Goal: Transaction & Acquisition: Purchase product/service

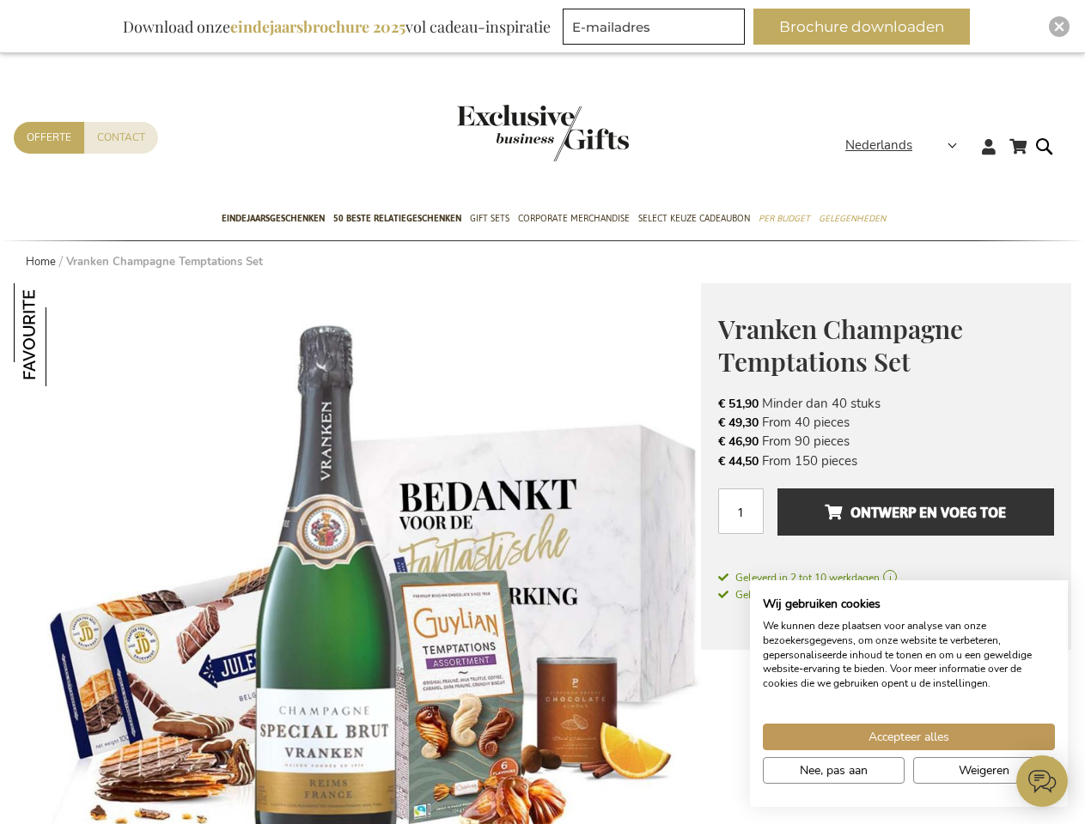
click at [906, 145] on span "Nederlands" at bounding box center [878, 146] width 67 height 20
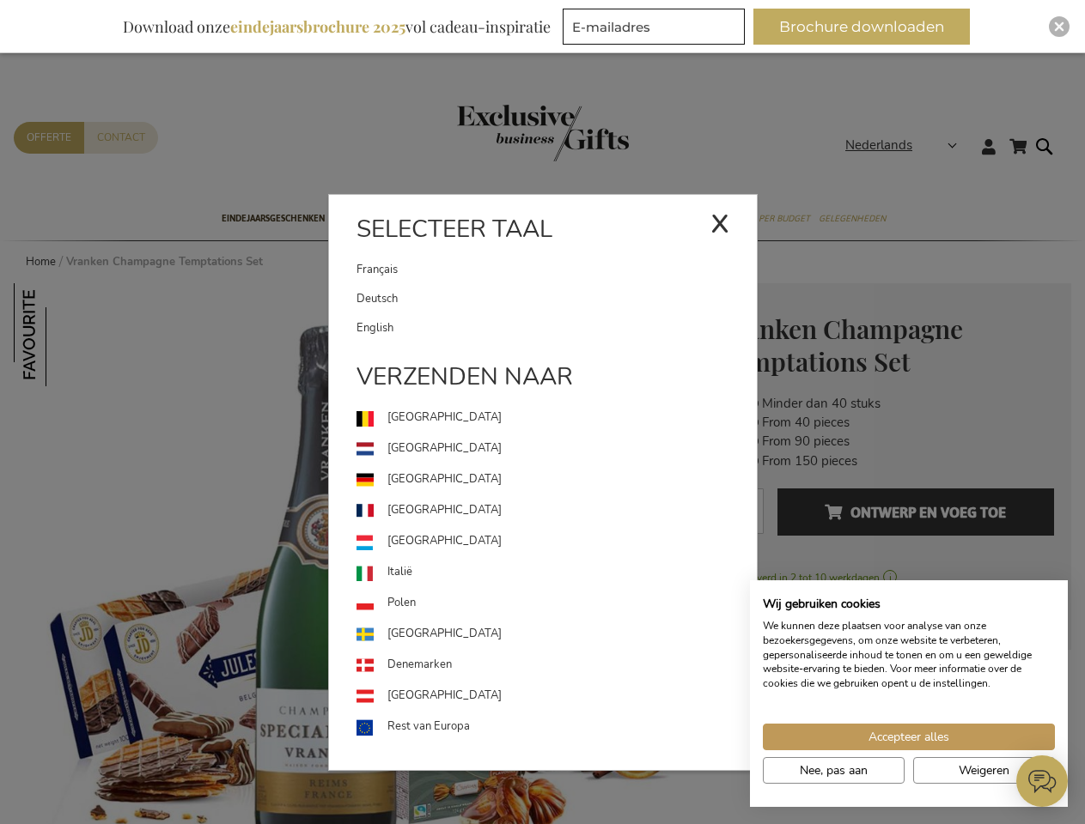
click at [357, 554] on link "[GEOGRAPHIC_DATA]" at bounding box center [556, 541] width 400 height 31
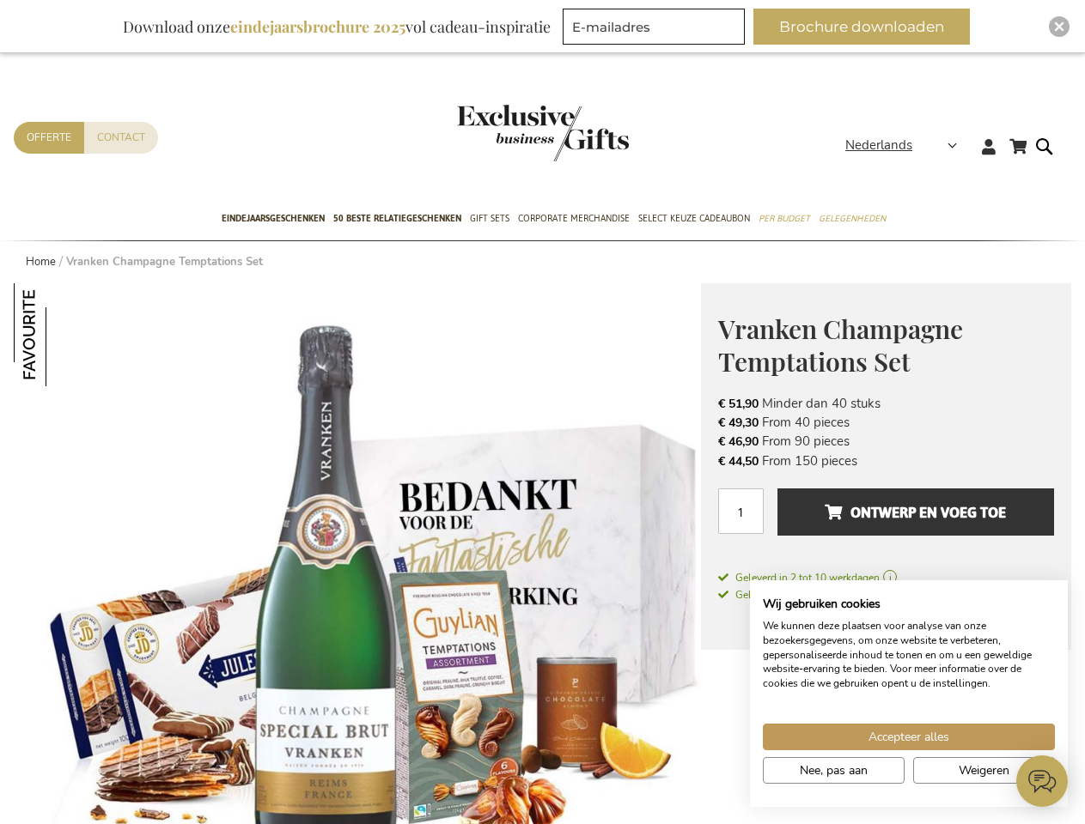
click at [65, 335] on img at bounding box center [65, 334] width 103 height 103
click at [885, 520] on span "Ontwerp en voeg toe" at bounding box center [914, 512] width 181 height 27
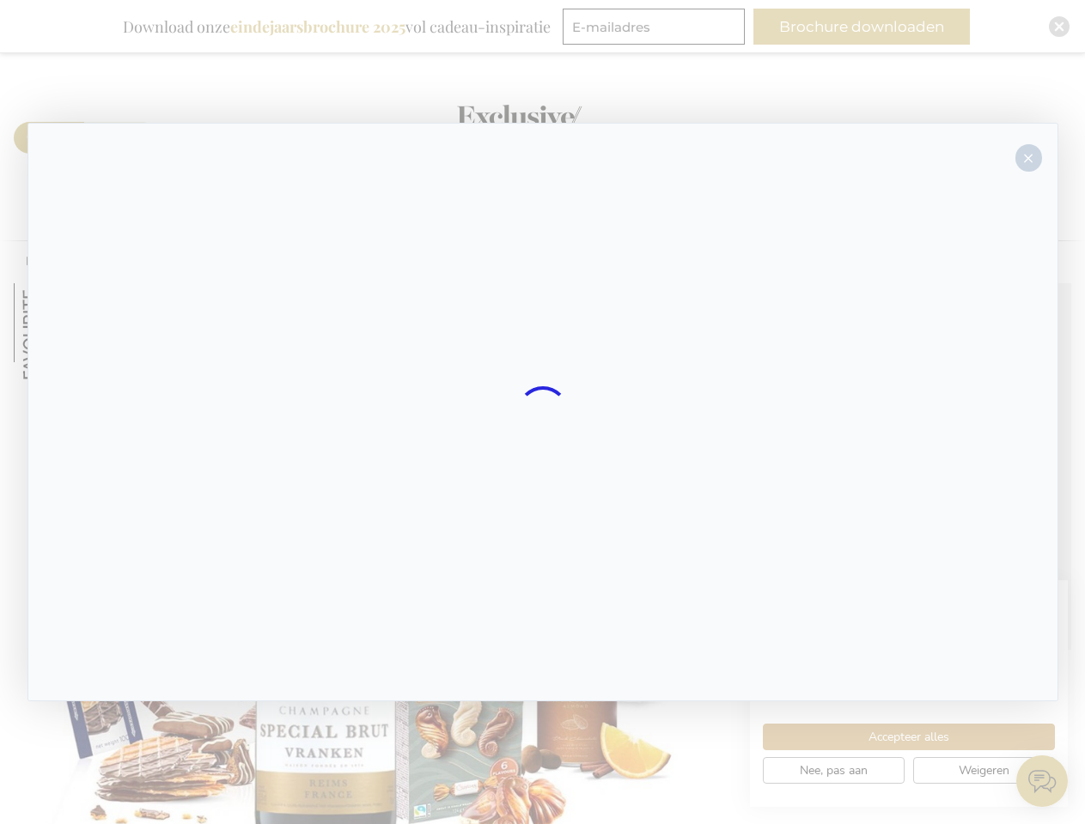
click at [915, 512] on div at bounding box center [542, 412] width 1030 height 579
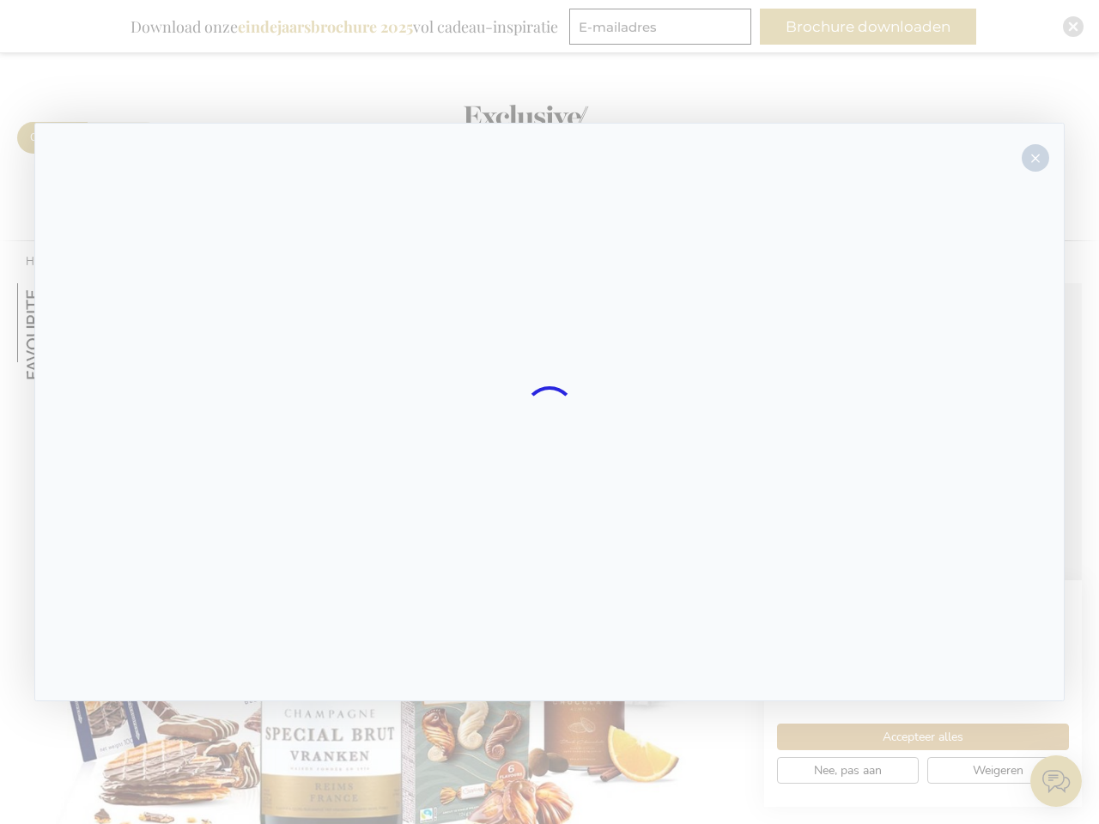
click at [868, 27] on div at bounding box center [549, 412] width 1099 height 824
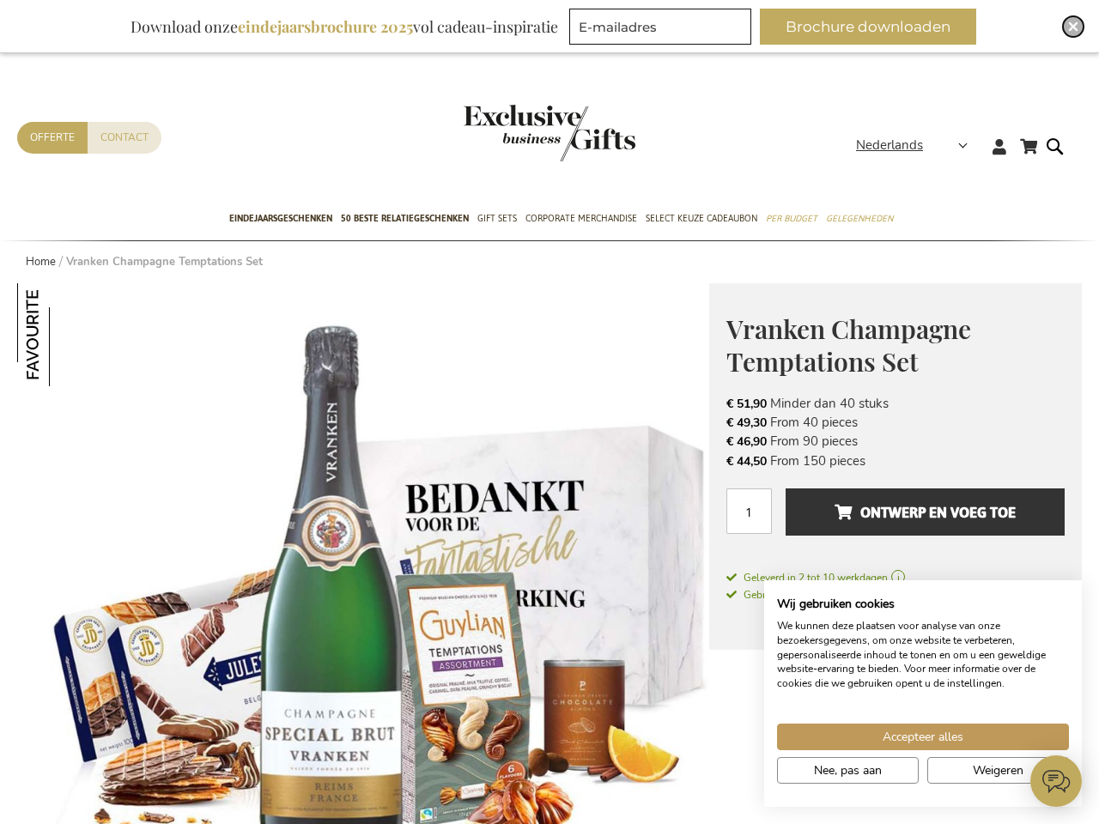
click at [1068, 27] on img "Close" at bounding box center [1073, 26] width 10 height 10
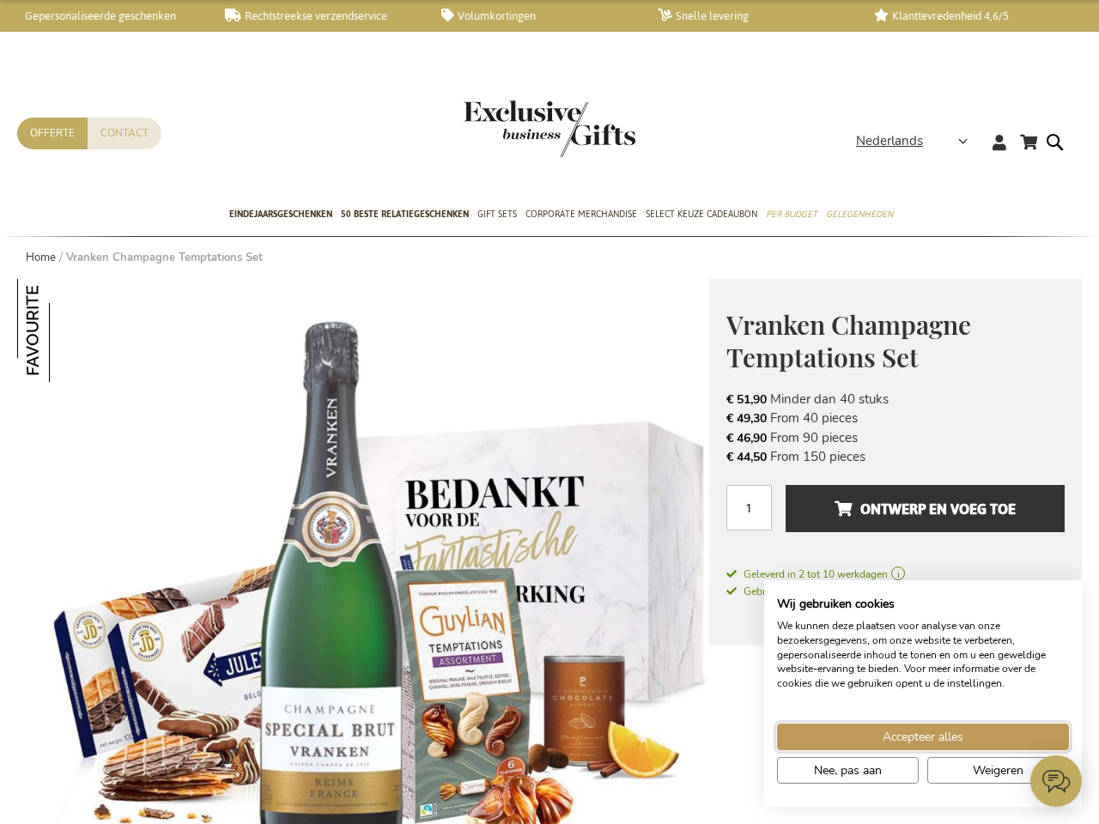
click at [908, 737] on span "Accepteer alles" at bounding box center [923, 737] width 81 height 18
